Goal: Task Accomplishment & Management: Manage account settings

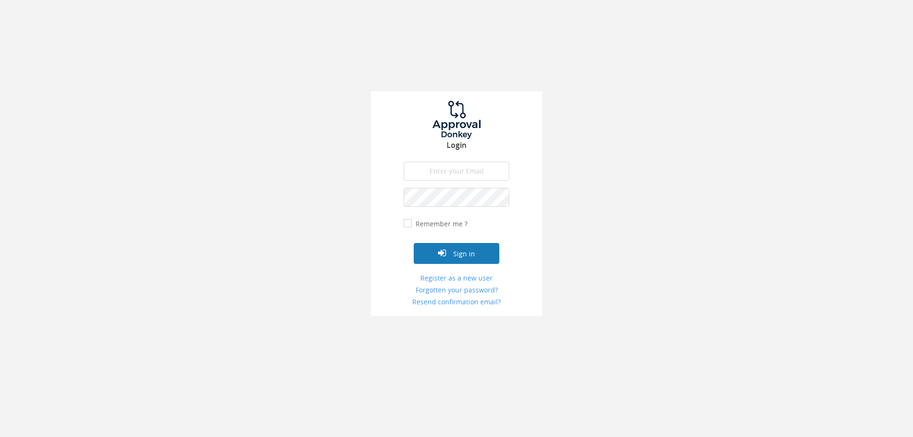
type input "[EMAIL_ADDRESS][DOMAIN_NAME]"
click at [454, 250] on button "Sign in" at bounding box center [457, 253] width 86 height 21
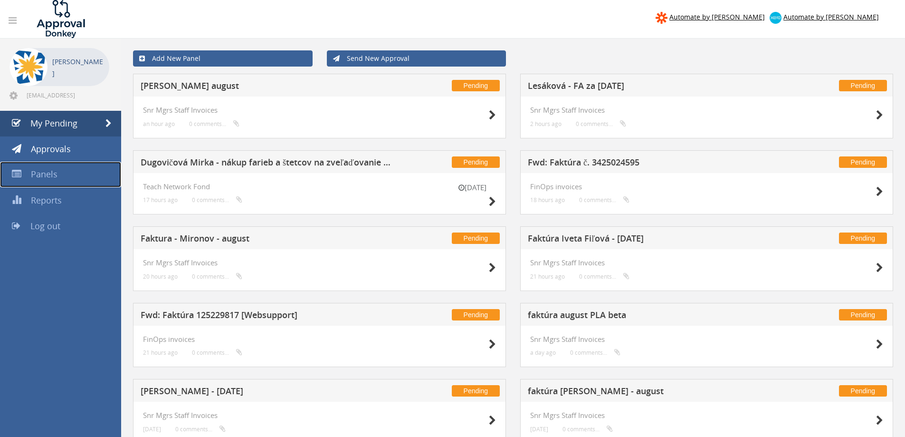
click at [69, 179] on link "Panels" at bounding box center [60, 175] width 121 height 26
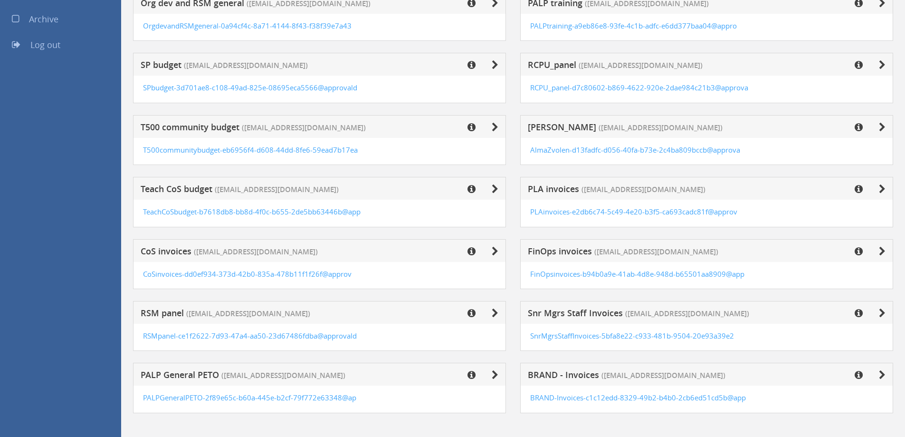
scroll to position [214, 0]
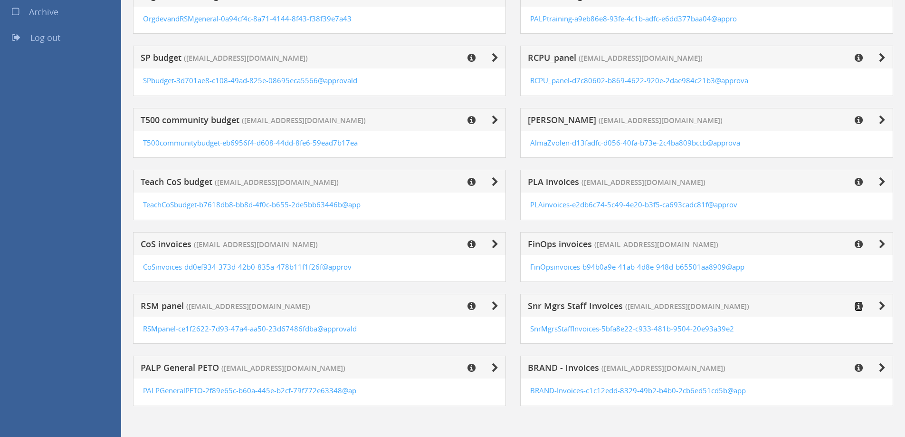
click at [858, 302] on icon at bounding box center [859, 306] width 8 height 10
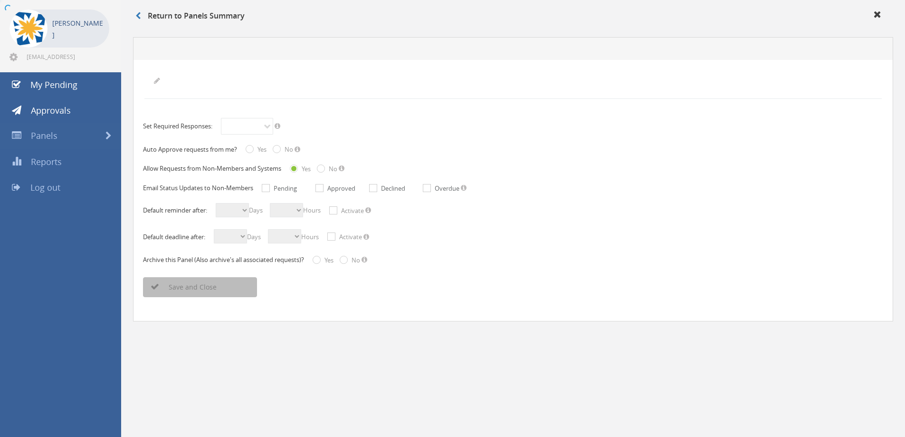
scroll to position [38, 0]
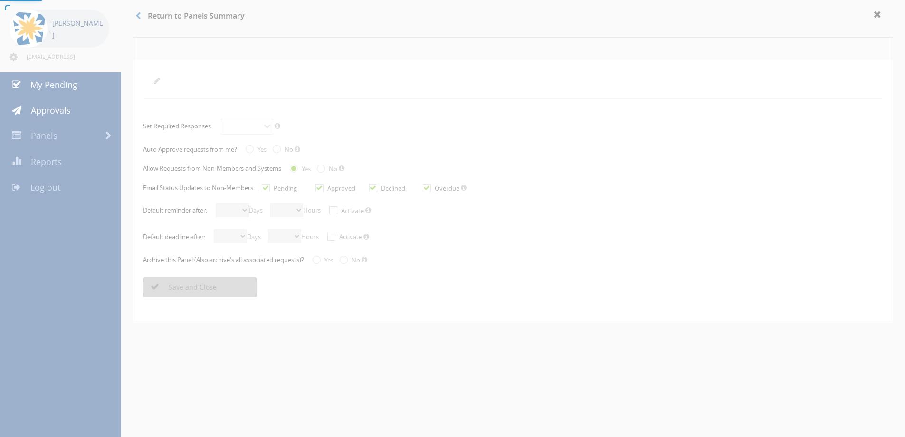
radio input "true"
checkbox input "true"
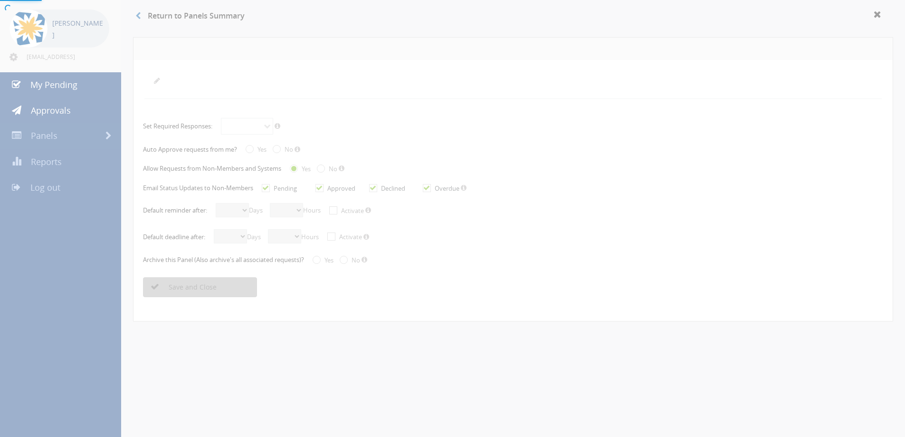
checkbox input "true"
select select "number:0"
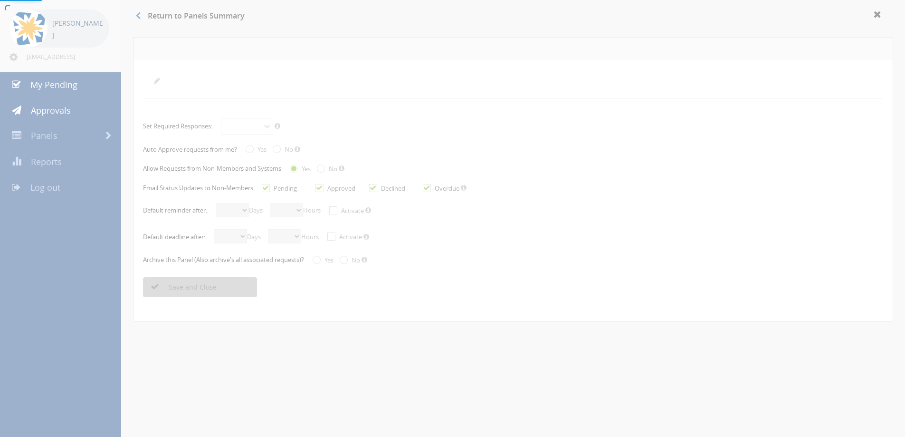
radio input "true"
select select "number:0"
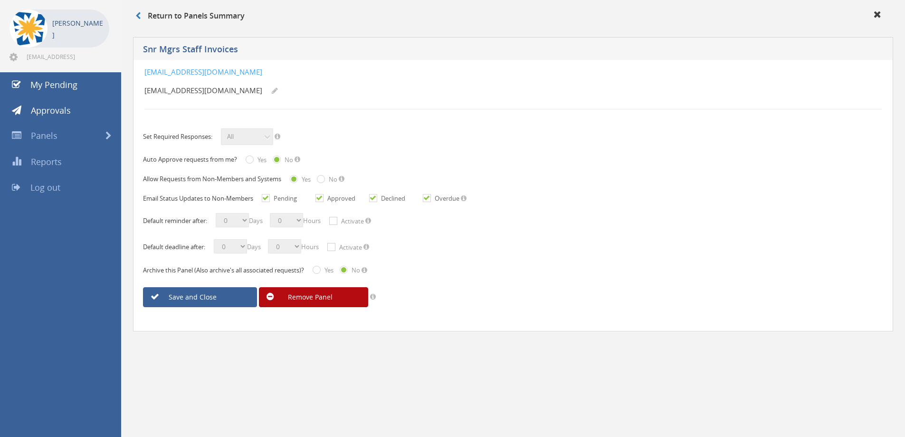
drag, startPoint x: 438, startPoint y: 73, endPoint x: 145, endPoint y: 69, distance: 292.3
click at [145, 69] on div "[EMAIL_ADDRESS][DOMAIN_NAME] [EMAIL_ADDRESS][DOMAIN_NAME]" at bounding box center [451, 83] width 615 height 32
copy link "[EMAIL_ADDRESS][DOMAIN_NAME]"
